Goal: Task Accomplishment & Management: Manage account settings

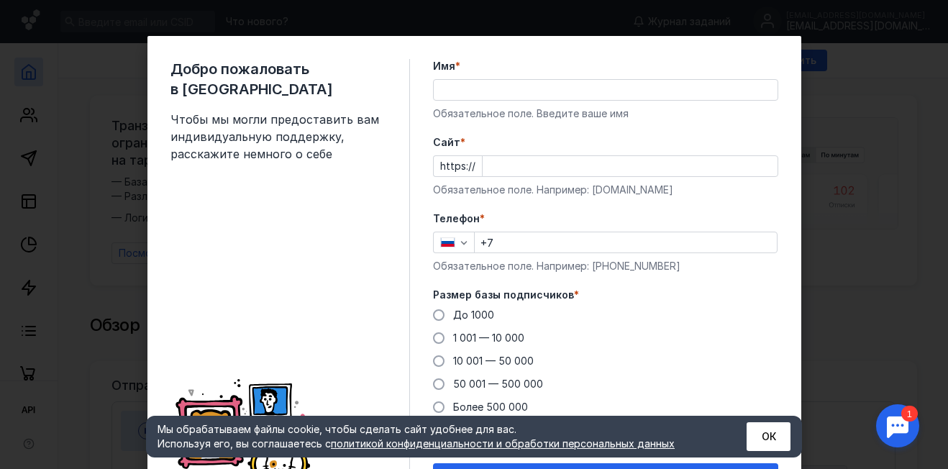
click at [515, 88] on input "Имя *" at bounding box center [606, 90] width 344 height 20
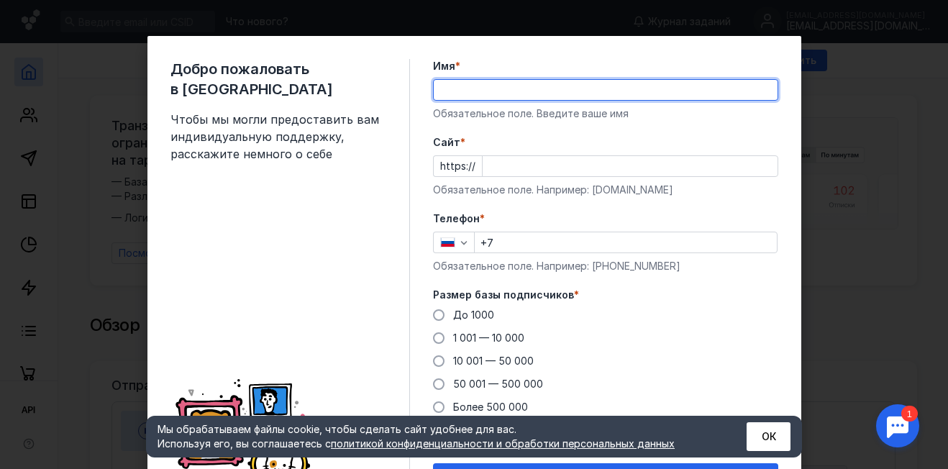
click at [515, 84] on input "Имя *" at bounding box center [606, 90] width 344 height 20
type input "[PERSON_NAME]"
type input "[PHONE_NUMBER]"
type input "[PERSON_NAME]"
click at [527, 165] on input "Cайт *" at bounding box center [630, 166] width 295 height 20
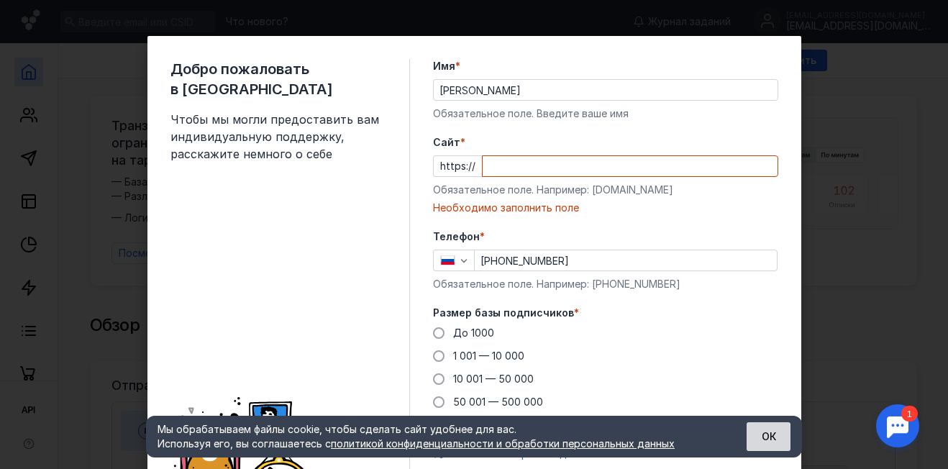
click at [771, 434] on button "ОК" at bounding box center [769, 436] width 44 height 29
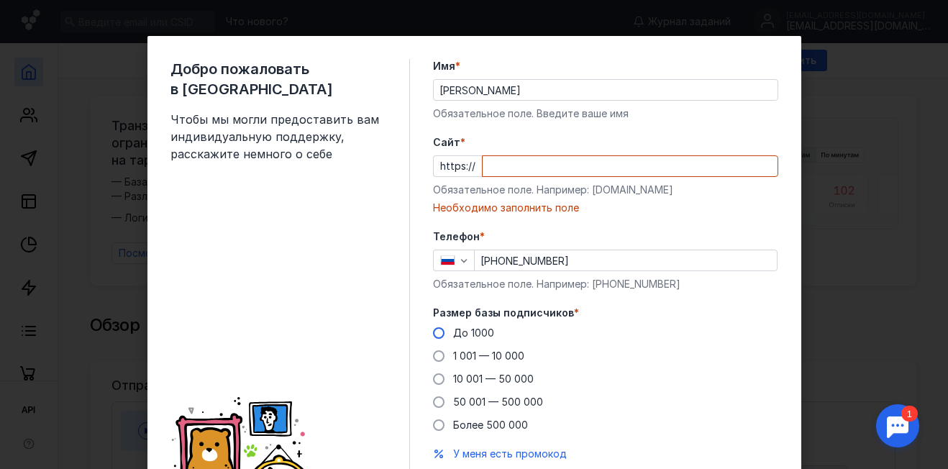
click at [435, 335] on span at bounding box center [439, 333] width 12 height 12
click at [0, 0] on input "До 1000" at bounding box center [0, 0] width 0 height 0
click at [504, 160] on input "Cайт *" at bounding box center [630, 166] width 295 height 20
paste input "[DOMAIN_NAME][URL]"
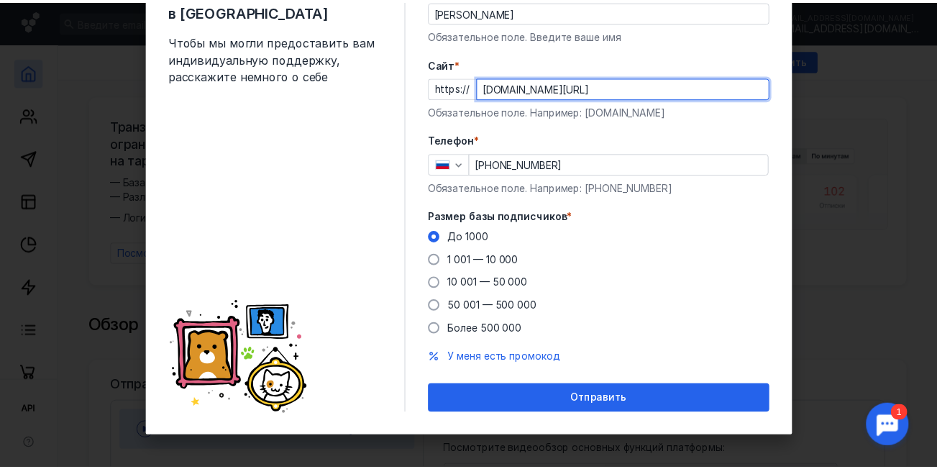
scroll to position [82, 0]
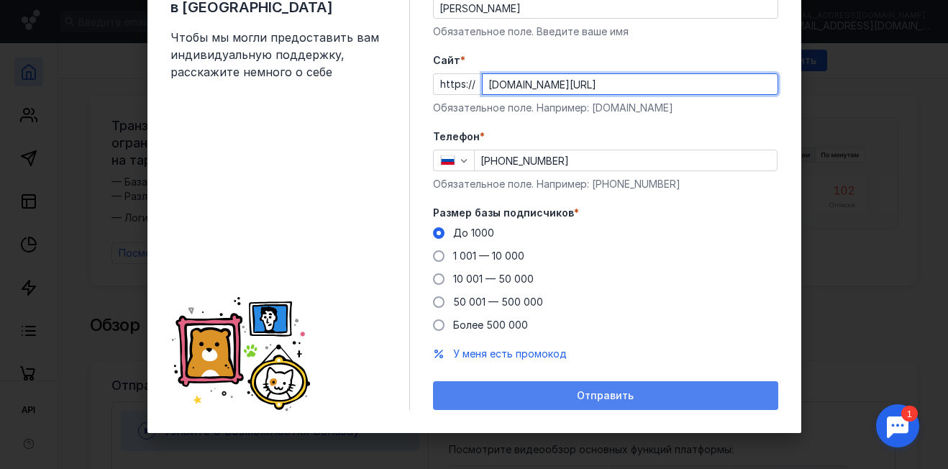
type input "[DOMAIN_NAME][URL]"
click at [591, 397] on span "Отправить" at bounding box center [605, 396] width 57 height 12
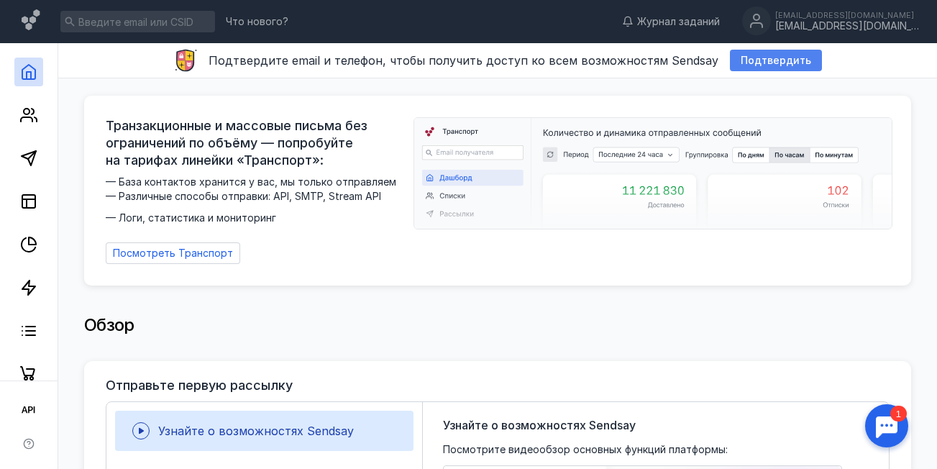
click at [785, 65] on span "Подтвердить" at bounding box center [776, 61] width 71 height 12
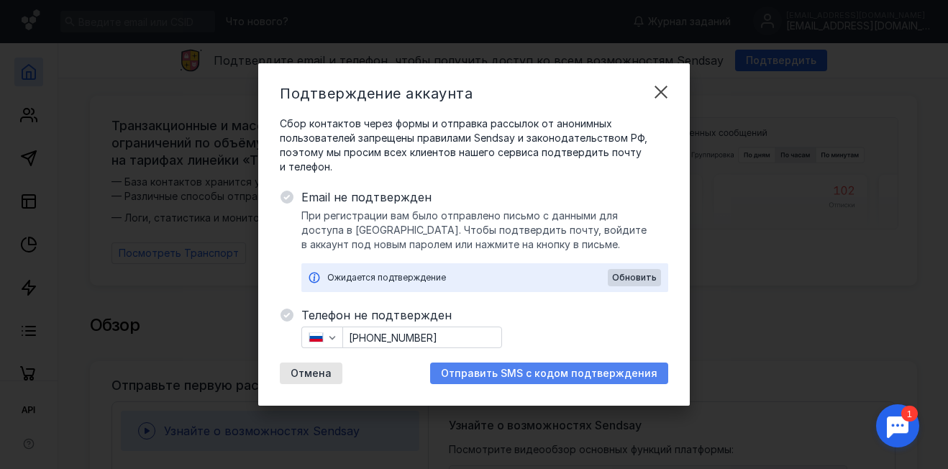
click at [571, 365] on div "Отправить SMS с кодом подтверждения" at bounding box center [549, 374] width 238 height 22
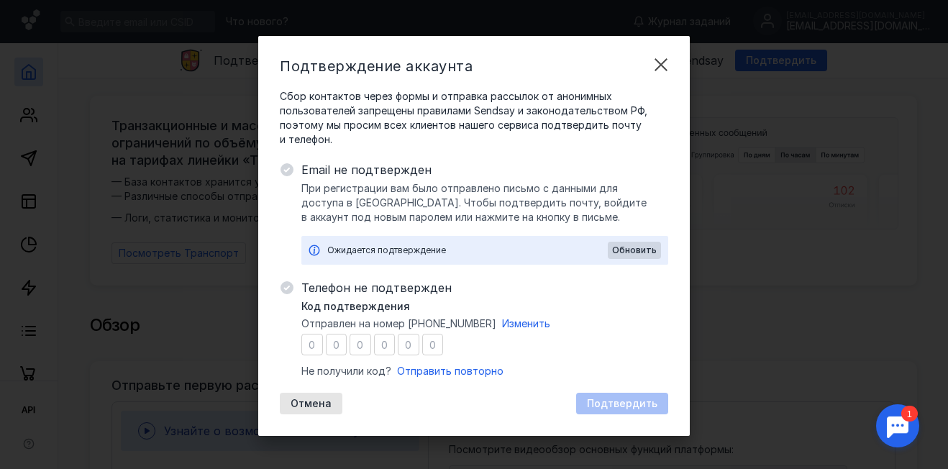
type input "4"
type input "8"
type input "4"
type input "8"
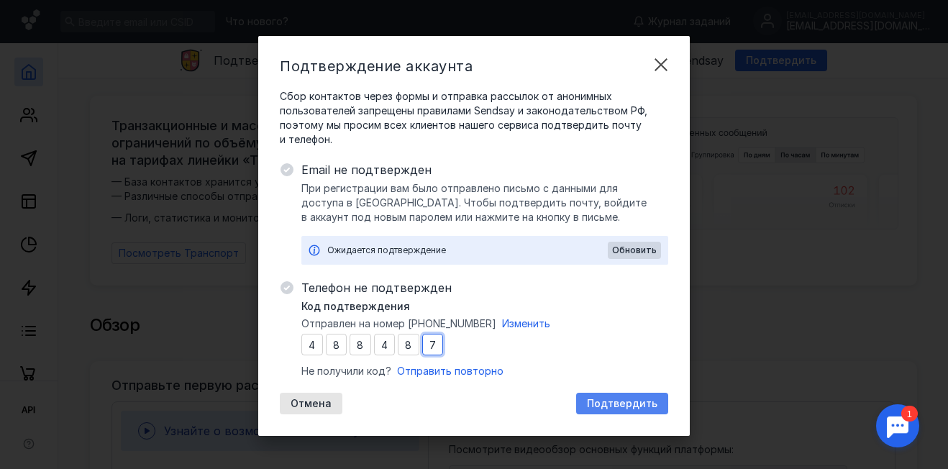
type input "7"
click at [589, 402] on span "Подтвердить" at bounding box center [622, 404] width 71 height 12
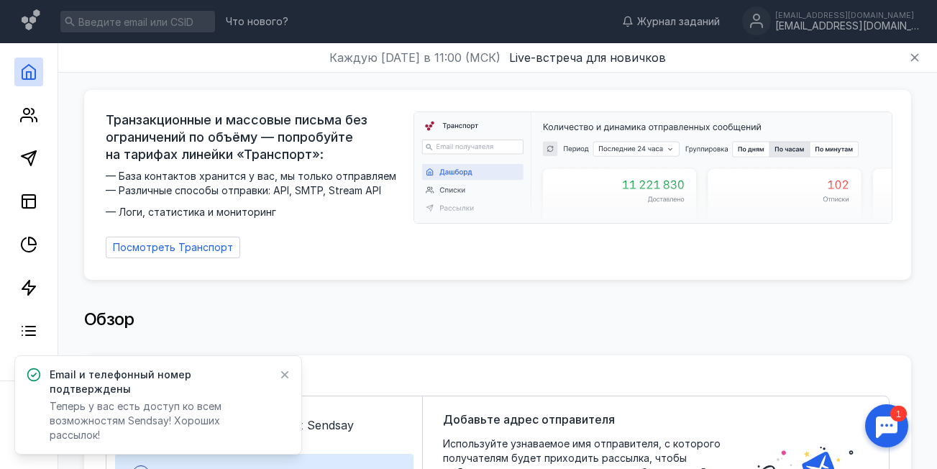
click at [883, 428] on div at bounding box center [887, 426] width 45 height 45
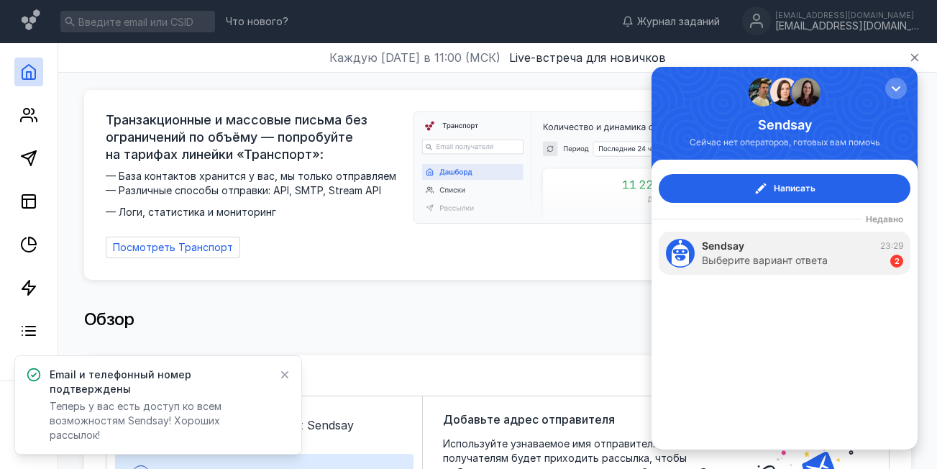
scroll to position [0, 0]
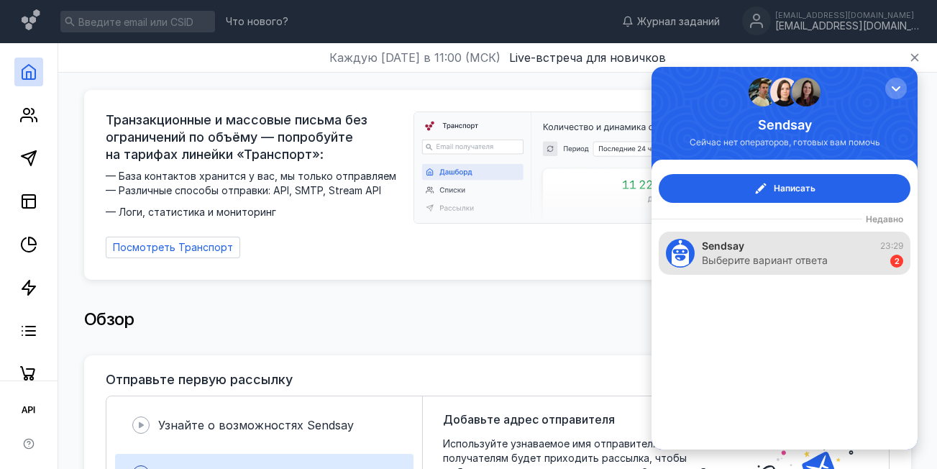
click at [892, 261] on div "2" at bounding box center [897, 261] width 13 height 13
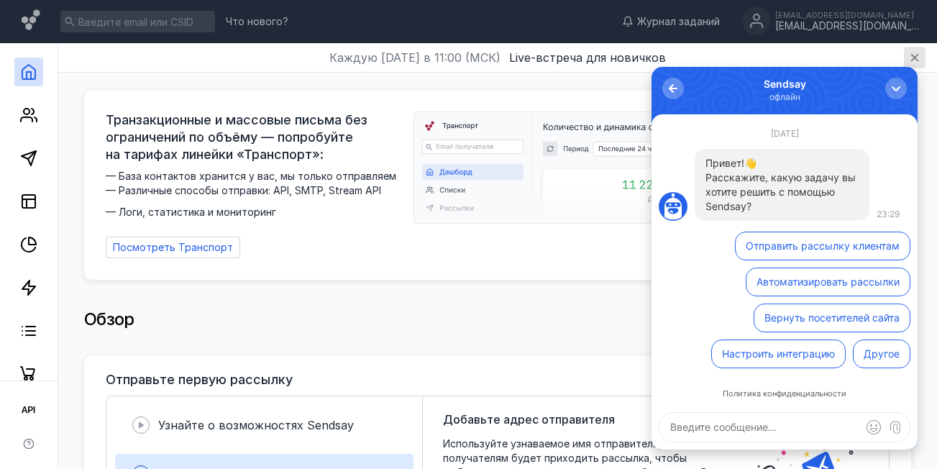
click at [914, 56] on icon "button" at bounding box center [916, 58] width 8 height 8
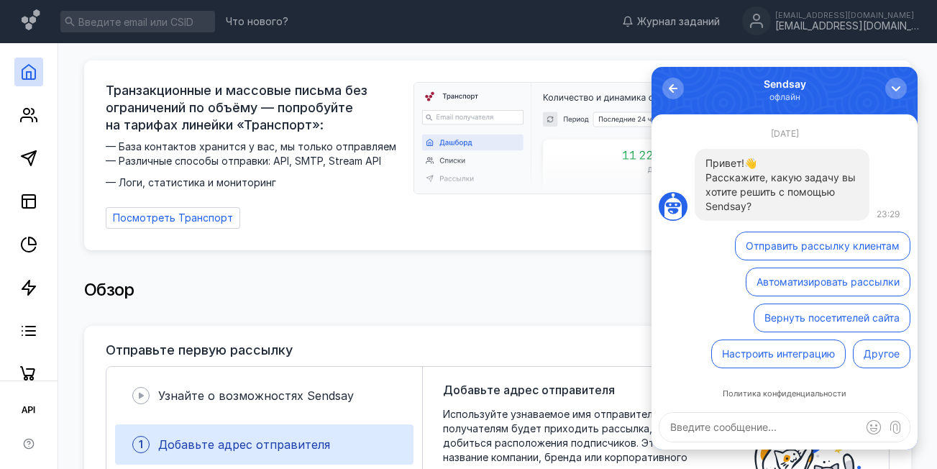
click at [912, 56] on div "Транзакционные и массовые письма без ограничений по объёму — попробуйте на тари…" at bounding box center [497, 150] width 827 height 214
click at [899, 90] on div "button" at bounding box center [896, 88] width 14 height 14
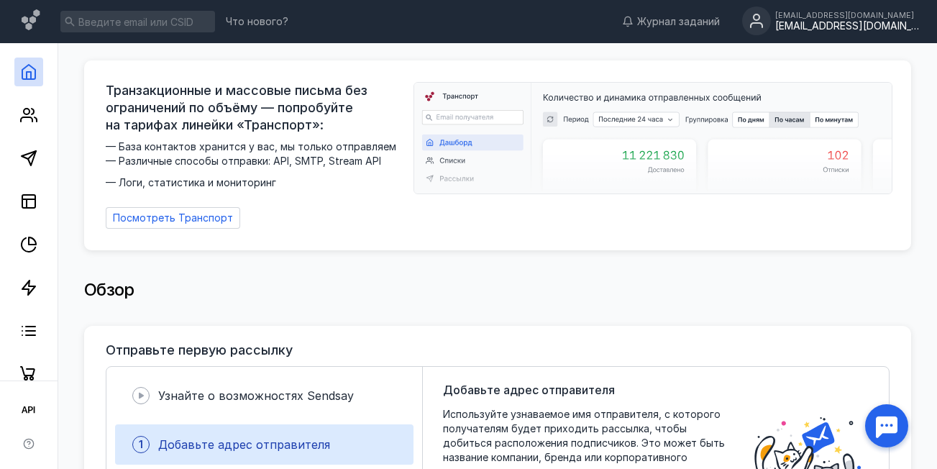
click at [771, 25] on circle at bounding box center [756, 20] width 29 height 29
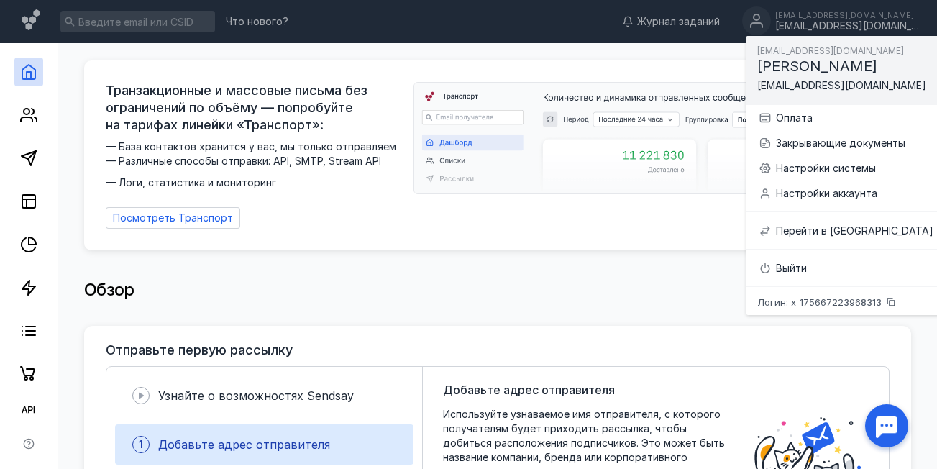
click at [809, 309] on div "Логин: x_175667223968313" at bounding box center [846, 302] width 199 height 19
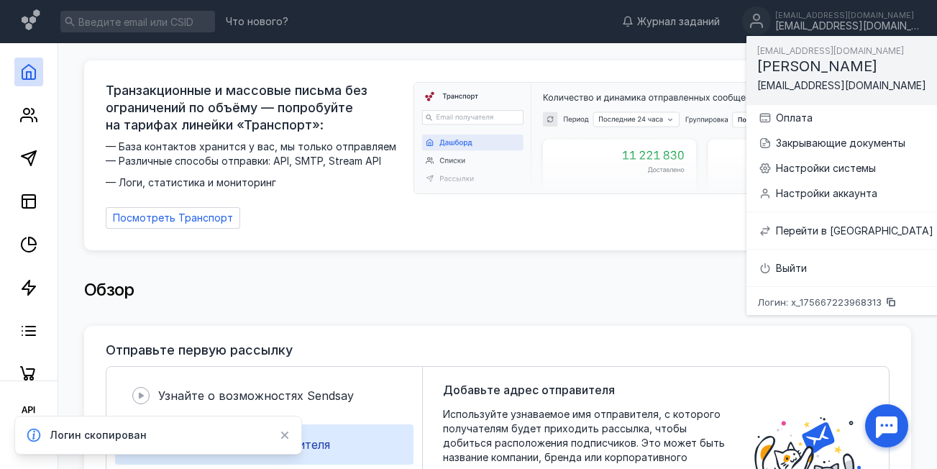
click at [813, 300] on span "Логин: x_175667223968313" at bounding box center [820, 302] width 124 height 9
click at [813, 301] on span "Логин: x_175667223968313" at bounding box center [820, 302] width 124 height 9
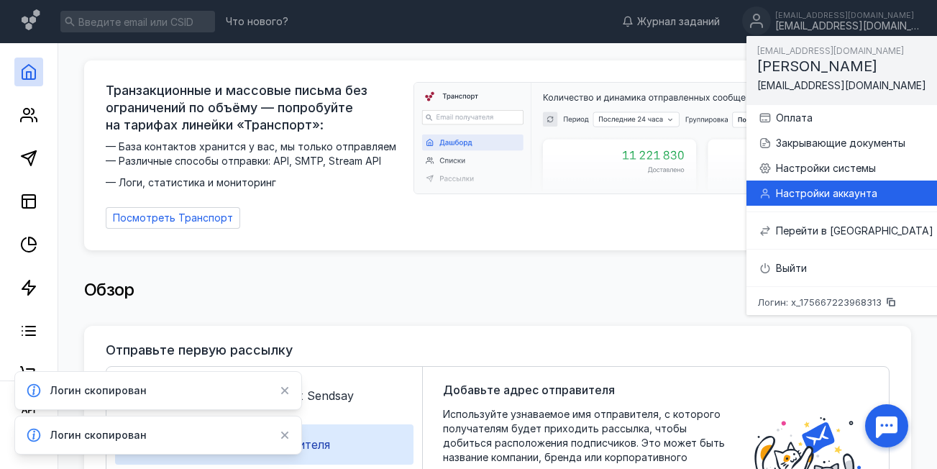
click at [817, 196] on div "Настройки аккаунта" at bounding box center [855, 193] width 158 height 14
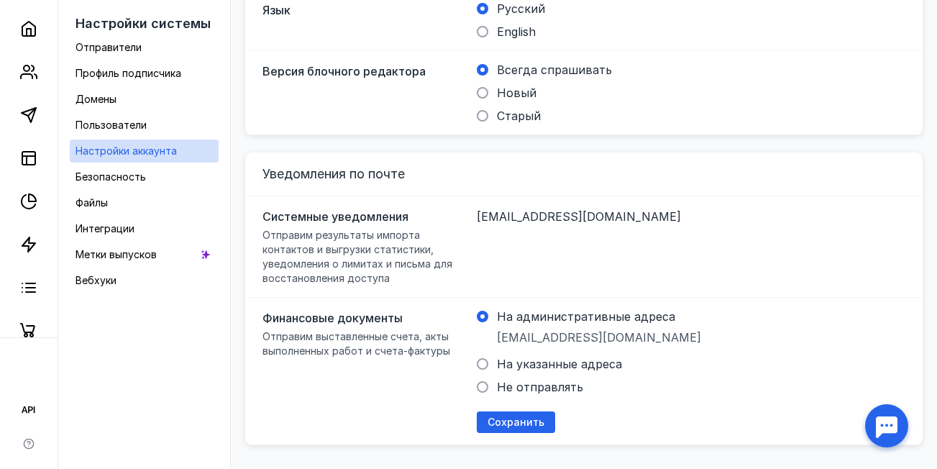
scroll to position [523, 0]
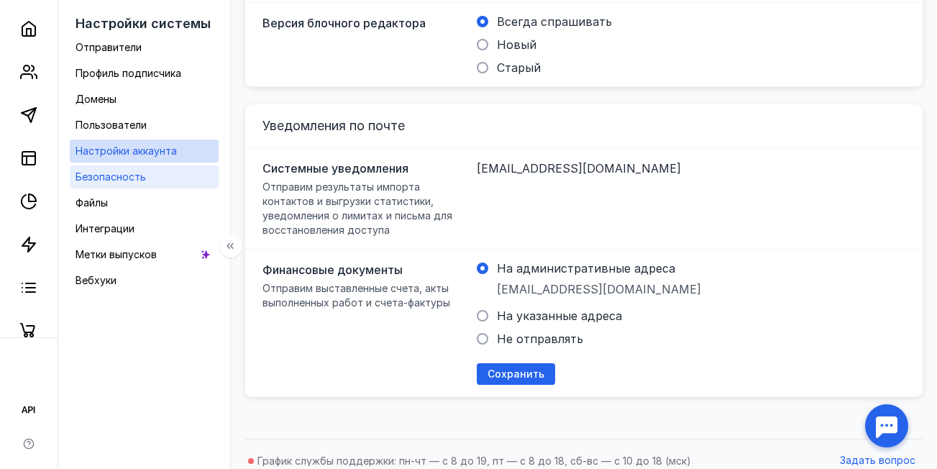
click at [129, 177] on span "Безопасность" at bounding box center [111, 177] width 71 height 12
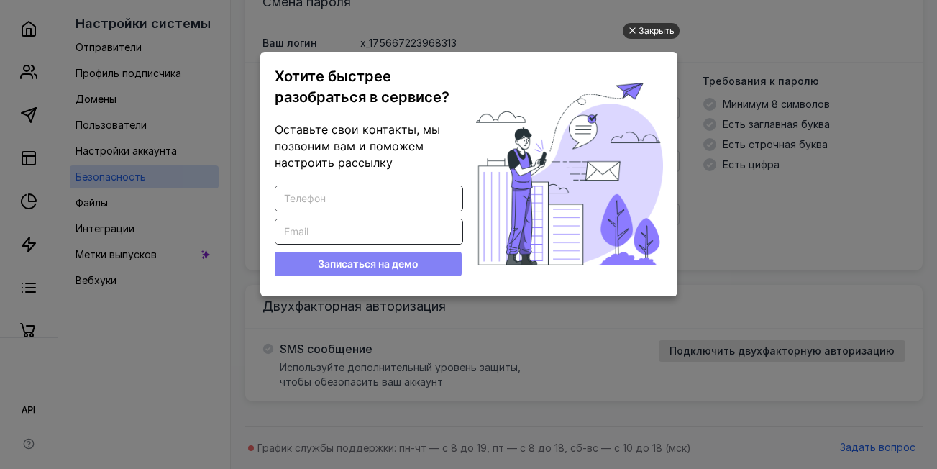
click at [650, 33] on div "Закрыть" at bounding box center [657, 31] width 36 height 16
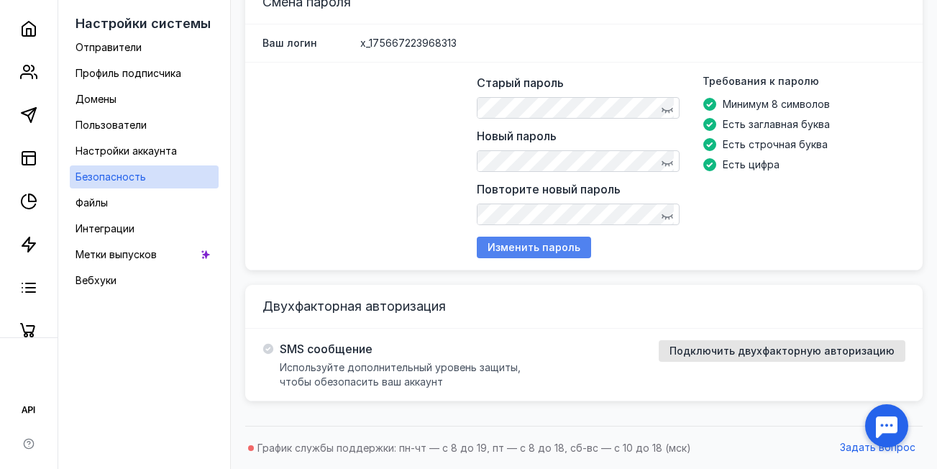
click at [550, 240] on div "Изменить пароль" at bounding box center [534, 248] width 114 height 22
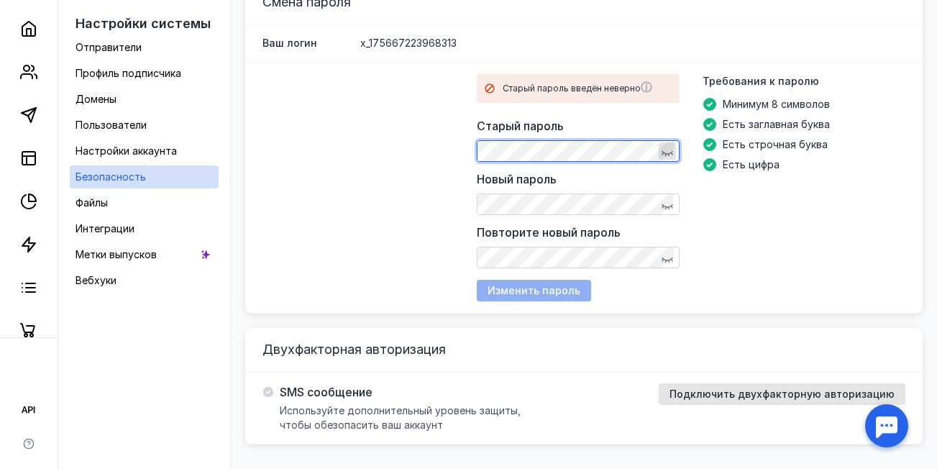
click at [669, 153] on icon "button" at bounding box center [668, 154] width 12 height 6
click at [482, 155] on div "Старый пароль введён неверно Старый пароль Новый пароль Повторите новый пароль …" at bounding box center [584, 188] width 678 height 251
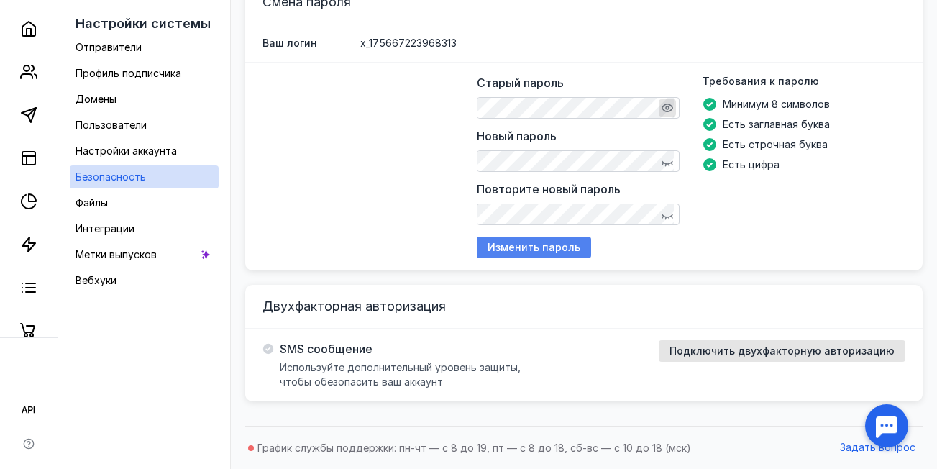
click at [559, 248] on span "Изменить пароль" at bounding box center [534, 248] width 93 height 12
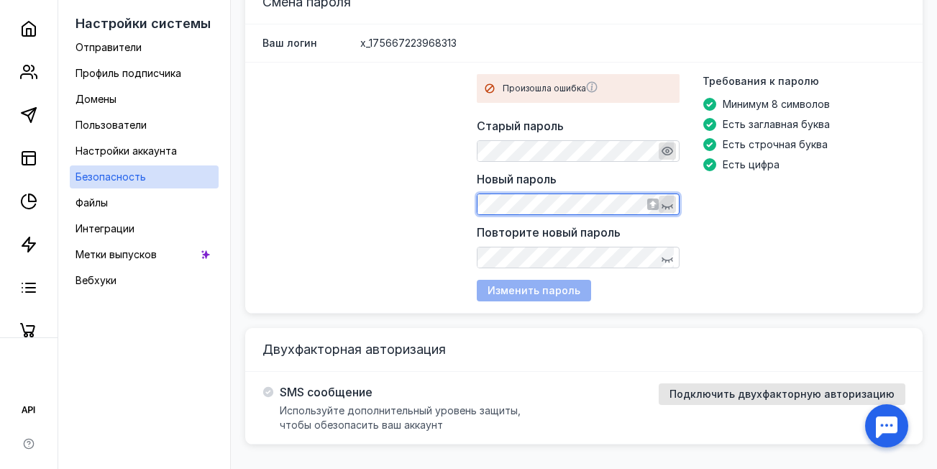
click at [673, 204] on icon "button" at bounding box center [668, 205] width 12 height 12
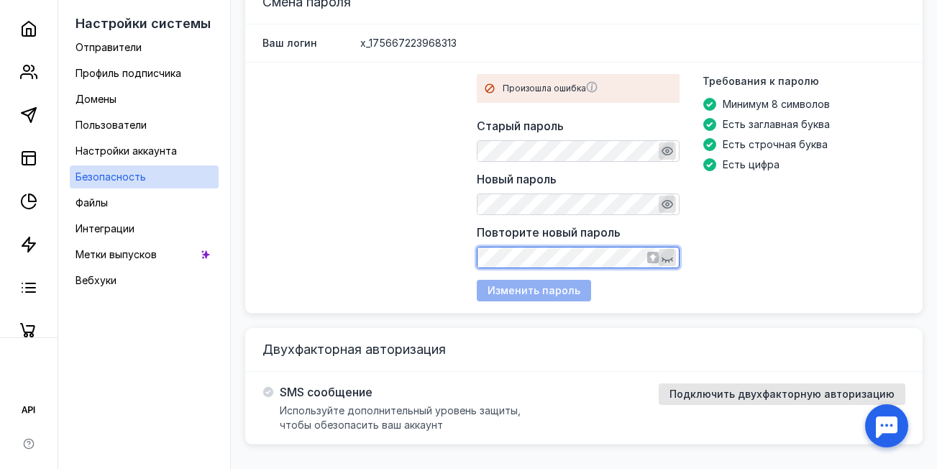
click at [671, 258] on icon "button" at bounding box center [668, 258] width 12 height 12
click at [540, 91] on div "Произошла ошибка" at bounding box center [588, 88] width 170 height 14
click at [559, 299] on div "Произошла ошибка Старый пароль Новый пароль Повторите новый пароль Требования к…" at bounding box center [691, 187] width 429 height 227
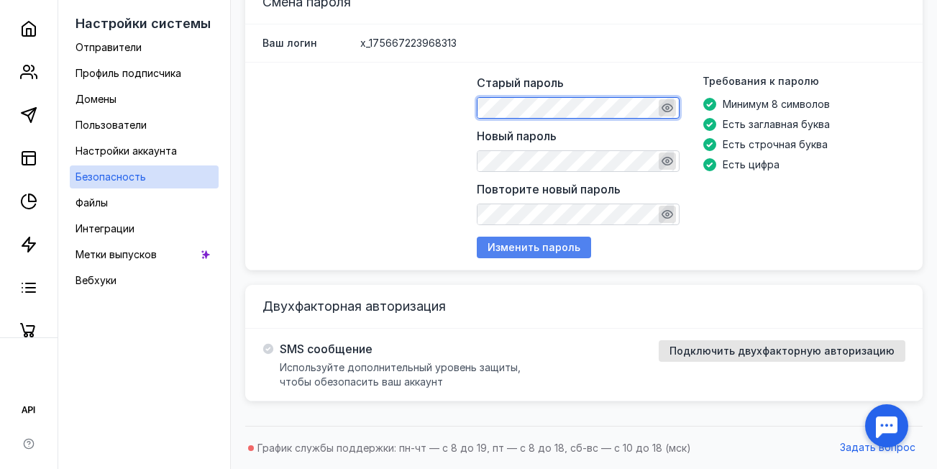
click at [540, 250] on span "Изменить пароль" at bounding box center [534, 248] width 93 height 12
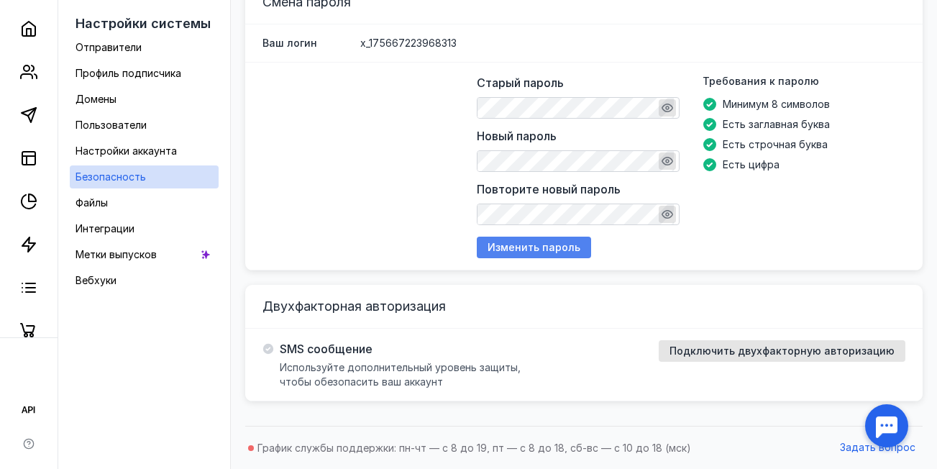
click at [520, 246] on span "Изменить пароль" at bounding box center [534, 248] width 93 height 12
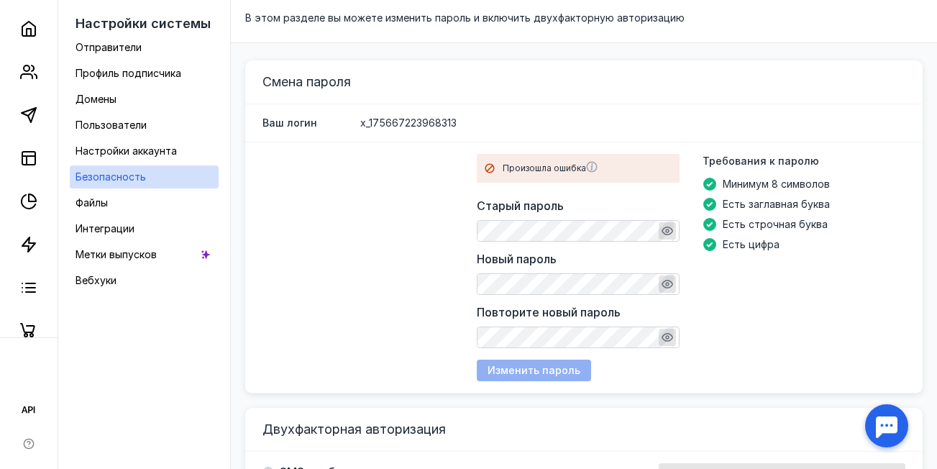
scroll to position [80, 0]
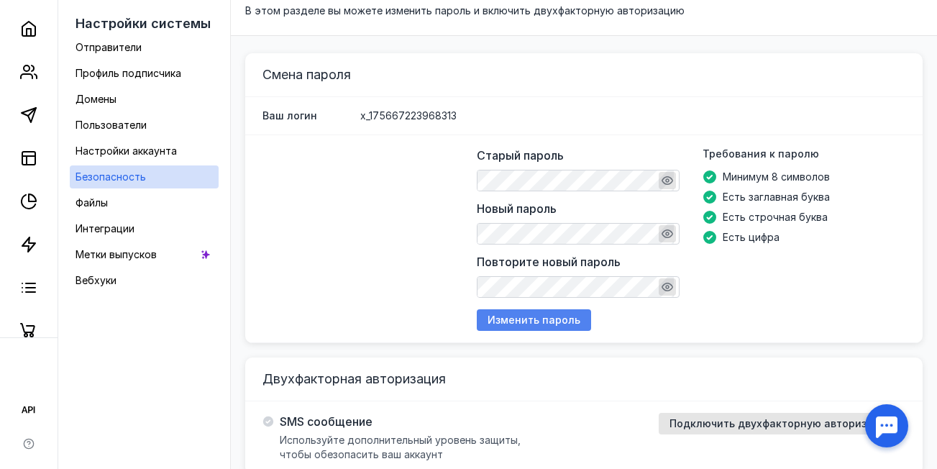
click at [559, 322] on span "Изменить пароль" at bounding box center [534, 320] width 93 height 12
click at [538, 319] on span "Изменить пароль" at bounding box center [534, 320] width 93 height 12
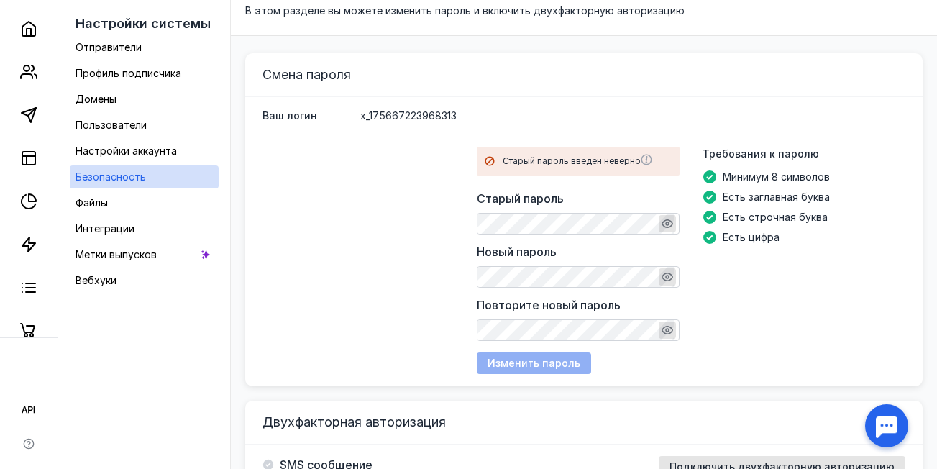
click at [876, 421] on div at bounding box center [887, 426] width 45 height 45
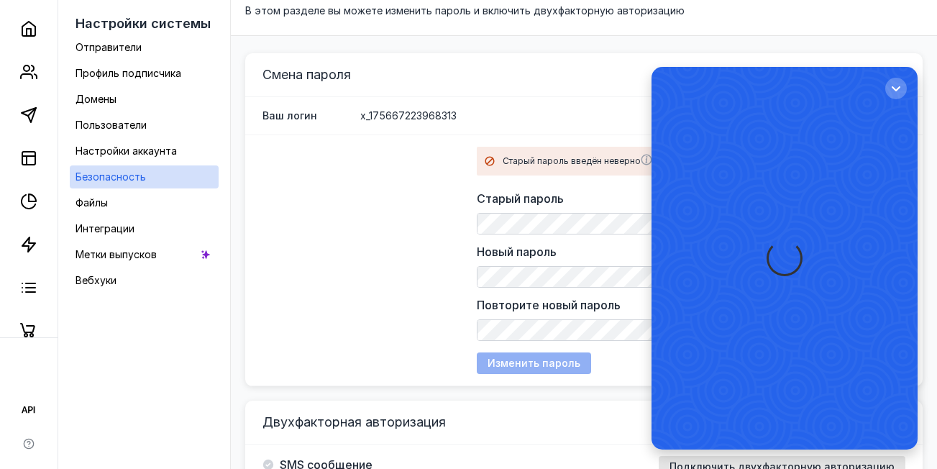
scroll to position [0, 0]
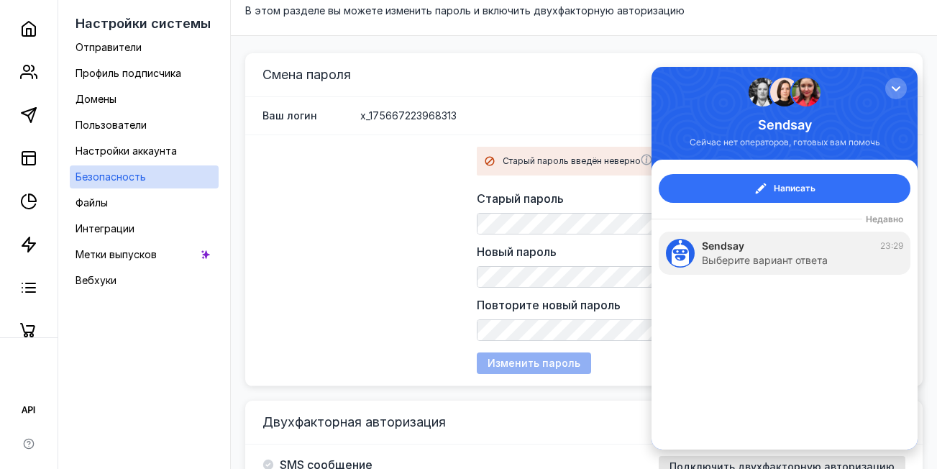
click at [786, 190] on span "Написать" at bounding box center [795, 188] width 42 height 14
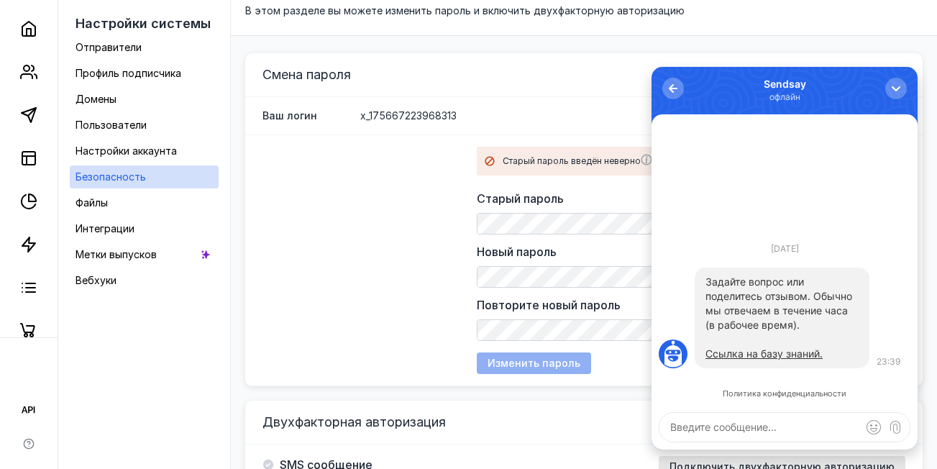
click at [722, 427] on textarea at bounding box center [785, 427] width 250 height 29
type textarea "P"
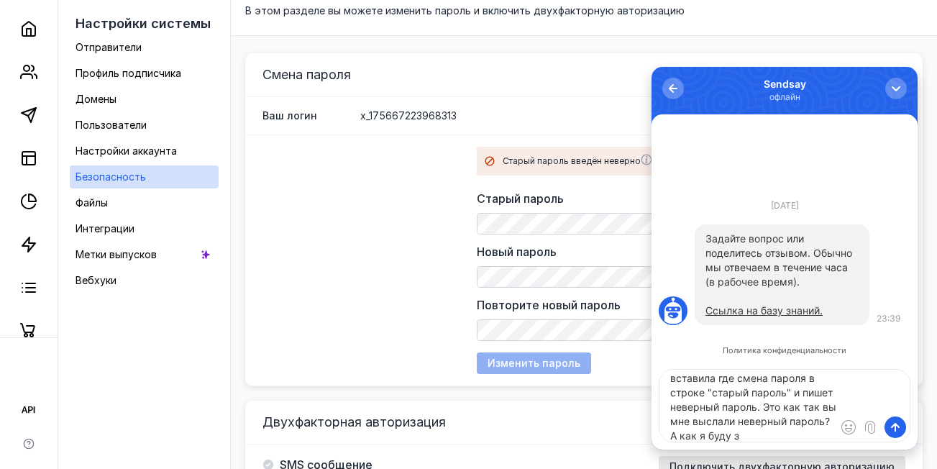
scroll to position [49, 0]
type textarea "Здравствуйте. Хотела поменять пароль. Скопировала на почте вставила где смена п…"
click at [902, 429] on span "submit" at bounding box center [896, 427] width 14 height 14
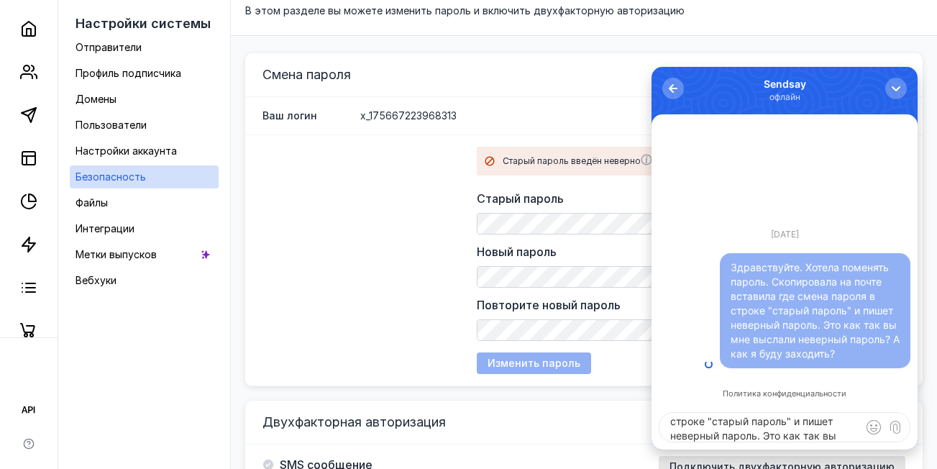
scroll to position [0, 0]
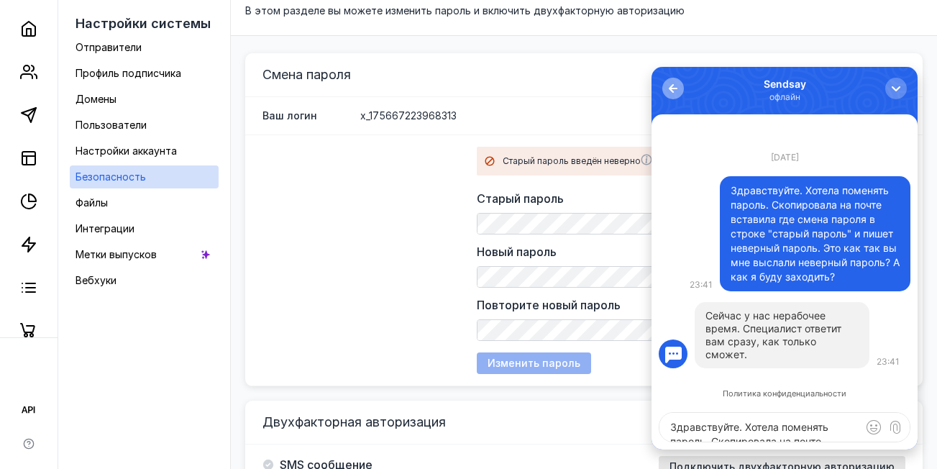
click at [673, 84] on div "button" at bounding box center [673, 88] width 14 height 14
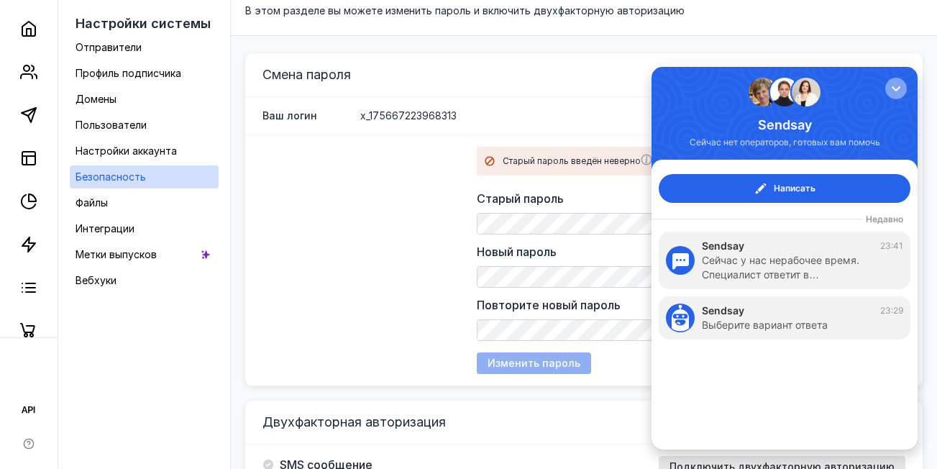
click at [896, 88] on div "button" at bounding box center [896, 88] width 14 height 14
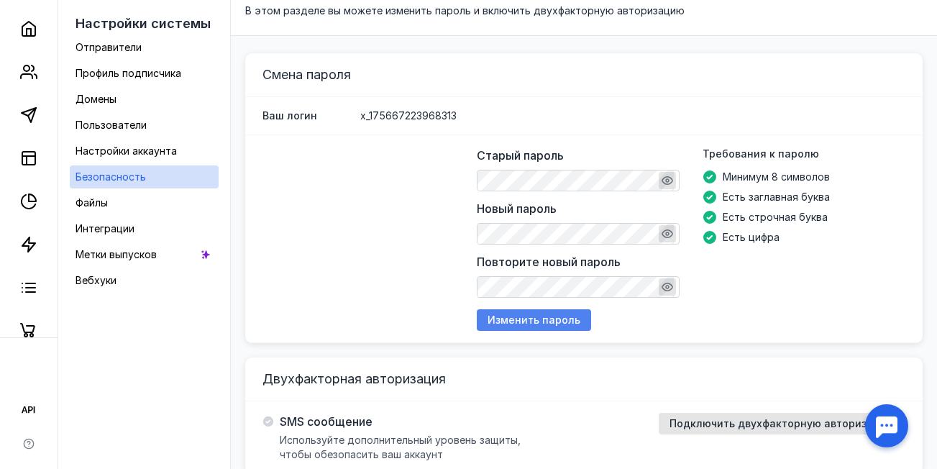
click at [547, 313] on div "Изменить пароль" at bounding box center [534, 320] width 114 height 22
click at [551, 314] on span "Изменить пароль" at bounding box center [534, 320] width 93 height 12
click at [540, 317] on span "Изменить пароль" at bounding box center [534, 320] width 93 height 12
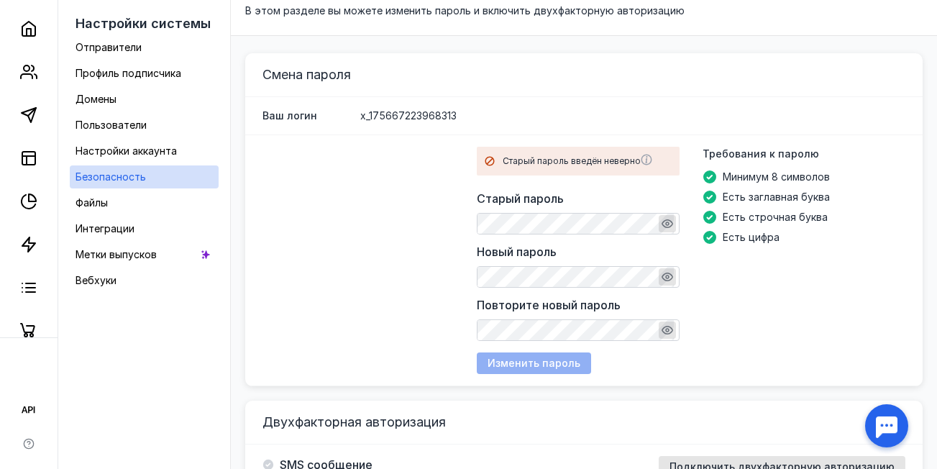
click at [748, 94] on div "Смена пароля" at bounding box center [584, 75] width 678 height 44
